Goal: Navigation & Orientation: Find specific page/section

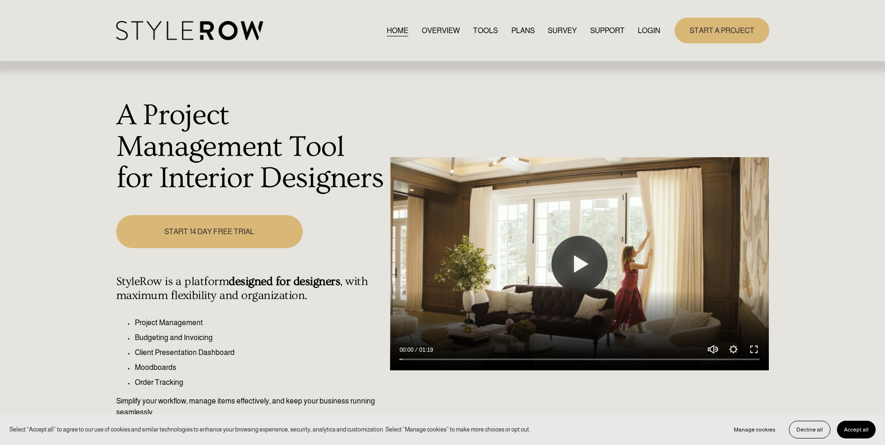
click at [653, 32] on link "LOGIN" at bounding box center [649, 30] width 22 height 13
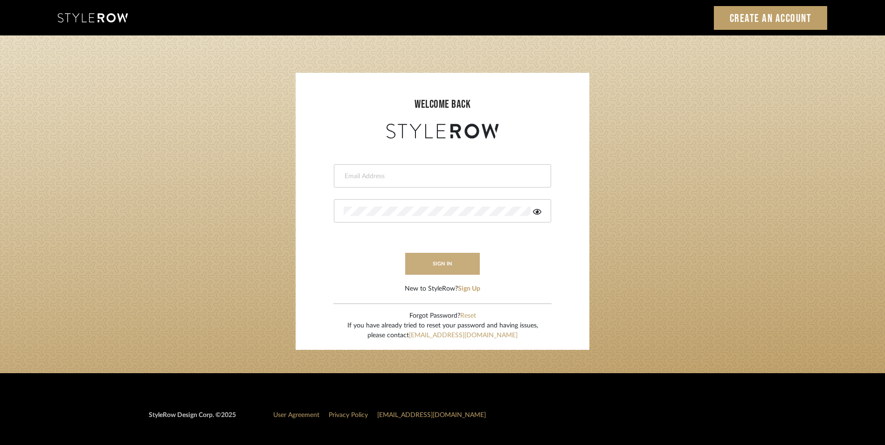
type input "katie@flairinteriorsllc.com"
click at [428, 270] on button "sign in" at bounding box center [442, 264] width 75 height 22
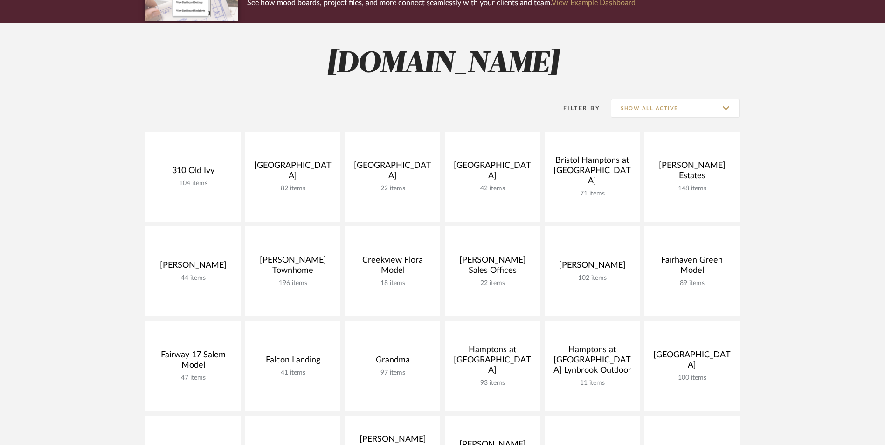
scroll to position [280, 0]
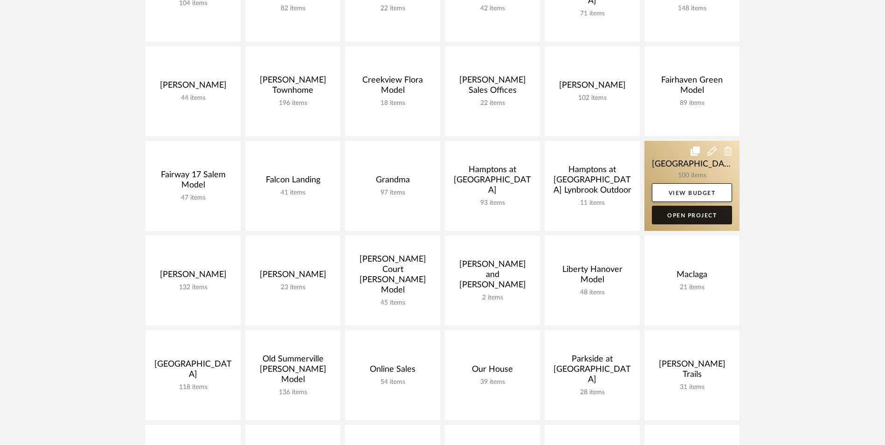
click at [697, 216] on link "Open Project" at bounding box center [692, 215] width 80 height 19
